Goal: Task Accomplishment & Management: Manage account settings

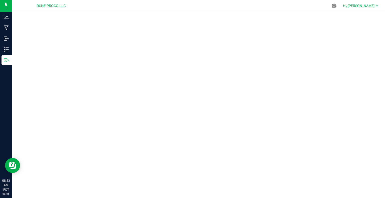
click at [365, 8] on span "Hi, [PERSON_NAME]!" at bounding box center [359, 6] width 33 height 4
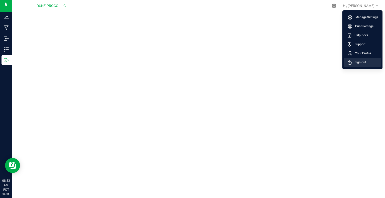
click at [353, 64] on span "Sign Out" at bounding box center [359, 62] width 15 height 5
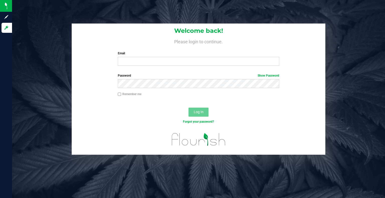
click at [171, 55] on label "Email" at bounding box center [199, 53] width 162 height 5
click at [171, 57] on input "Email" at bounding box center [199, 61] width 162 height 9
click at [167, 61] on input "Email" at bounding box center [199, 61] width 162 height 9
type input "[PERSON_NAME][EMAIL_ADDRESS][PERSON_NAME][DOMAIN_NAME]"
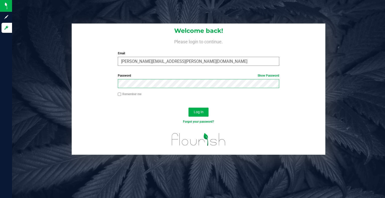
click at [189, 108] on button "Log In" at bounding box center [199, 112] width 20 height 9
